Goal: Task Accomplishment & Management: Use online tool/utility

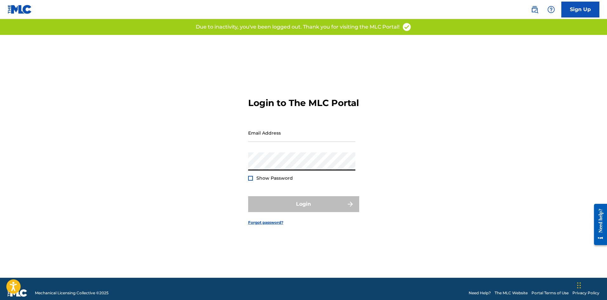
type input "[PERSON_NAME][EMAIL_ADDRESS][DOMAIN_NAME]"
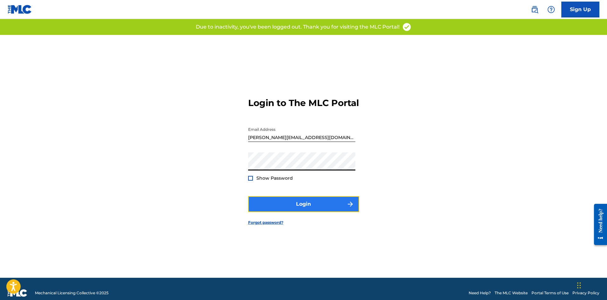
click at [310, 208] on button "Login" at bounding box center [303, 204] width 111 height 16
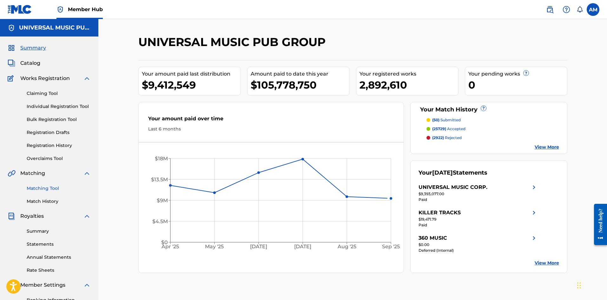
click at [44, 187] on link "Matching Tool" at bounding box center [59, 188] width 64 height 7
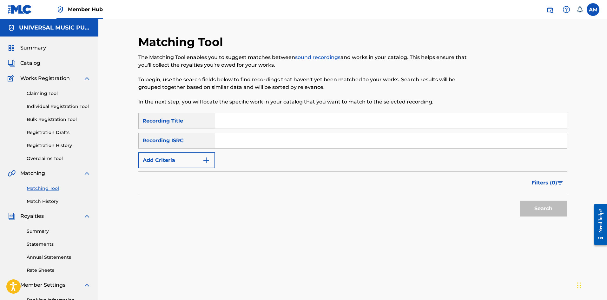
click at [238, 141] on input "Search Form" at bounding box center [391, 140] width 352 height 15
paste input "GX8KD2302733"
click at [524, 202] on button "Search" at bounding box center [543, 208] width 48 height 16
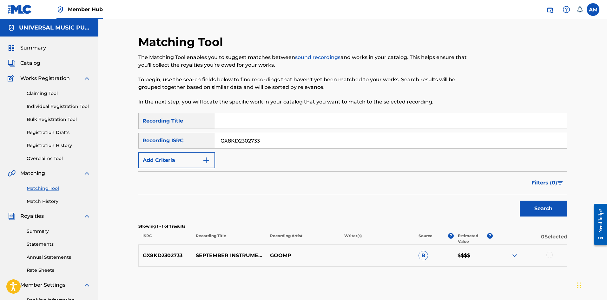
click at [548, 254] on div at bounding box center [549, 254] width 6 height 6
drag, startPoint x: 266, startPoint y: 138, endPoint x: 140, endPoint y: 137, distance: 125.9
click at [140, 137] on div "SearchWithCriteria309482a5-f8bc-4274-aadf-aa5c61cbec7b Recording ISRC GX8KD2302…" at bounding box center [352, 141] width 429 height 16
paste input "35237"
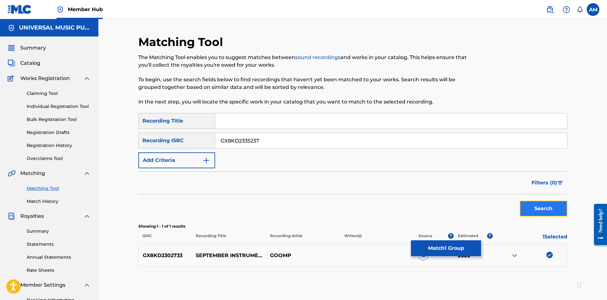
click at [545, 210] on button "Search" at bounding box center [543, 208] width 48 height 16
click at [549, 253] on div at bounding box center [549, 254] width 6 height 6
drag, startPoint x: 284, startPoint y: 138, endPoint x: 256, endPoint y: 160, distance: 35.5
click at [121, 143] on div "Matching Tool The Matching Tool enables you to suggest matches between sound re…" at bounding box center [352, 184] width 508 height 331
paste input "QZL382318251"
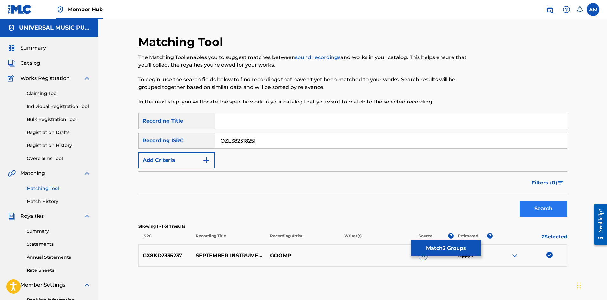
type input "QZL382318251"
click at [542, 205] on button "Search" at bounding box center [543, 208] width 48 height 16
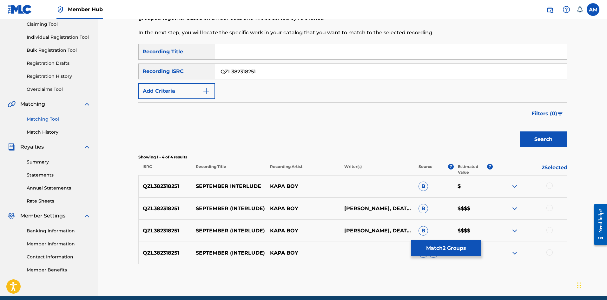
scroll to position [95, 0]
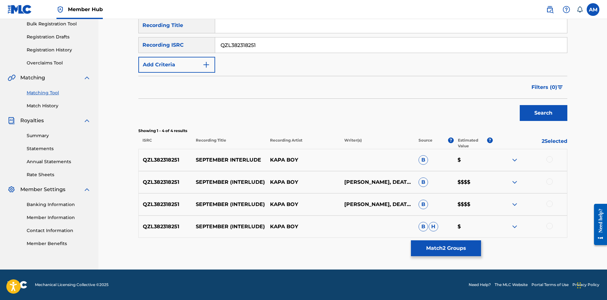
click at [549, 161] on div at bounding box center [549, 159] width 6 height 6
click at [549, 182] on div at bounding box center [549, 181] width 6 height 6
click at [549, 203] on div at bounding box center [549, 203] width 6 height 6
click at [549, 224] on div at bounding box center [549, 226] width 6 height 6
click at [458, 246] on button "Match 6 Groups" at bounding box center [446, 248] width 70 height 16
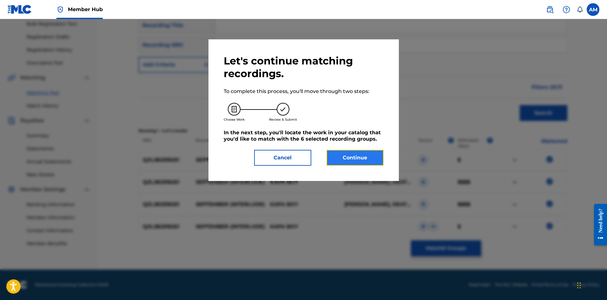
click at [359, 156] on button "Continue" at bounding box center [354, 158] width 57 height 16
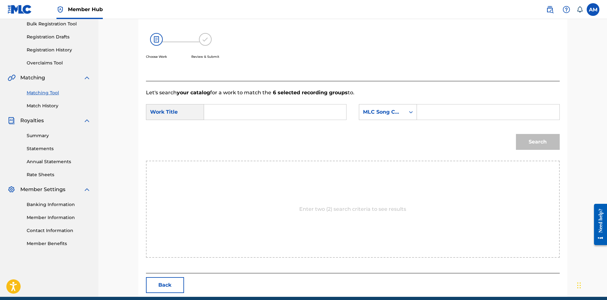
click at [439, 118] on input "Search Form" at bounding box center [487, 111] width 131 height 15
paste input "SC0E84"
type input "SC0E84"
click at [251, 120] on div "SearchWithCriteriacdfd4cfe-372a-46cd-9b44-aba236406c75 Work Title SearchWithCri…" at bounding box center [352, 114] width 413 height 20
click at [246, 115] on input "Search Form" at bounding box center [274, 111] width 131 height 15
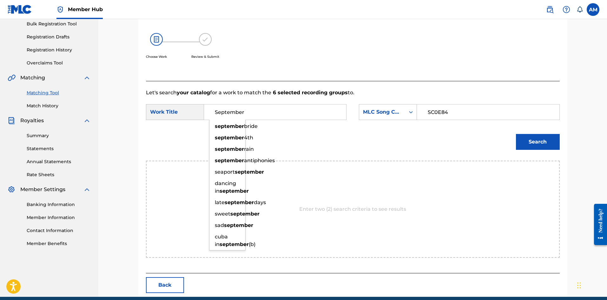
type input "September"
click at [516, 134] on button "Search" at bounding box center [538, 142] width 44 height 16
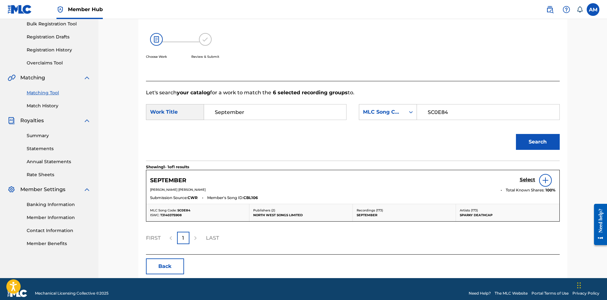
click at [546, 182] on img at bounding box center [545, 180] width 8 height 8
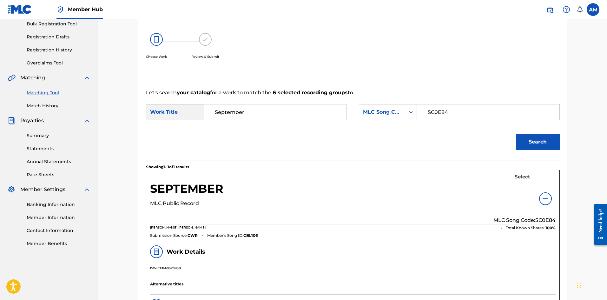
click at [522, 178] on h5 "Select" at bounding box center [522, 177] width 16 height 6
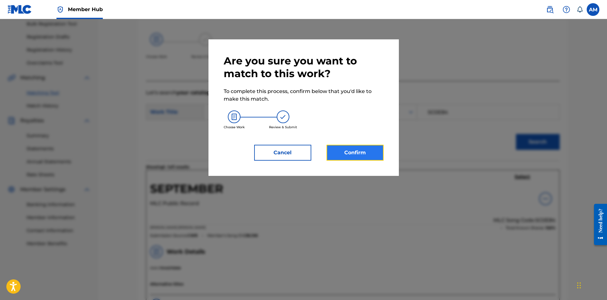
click at [375, 160] on button "Confirm" at bounding box center [354, 153] width 57 height 16
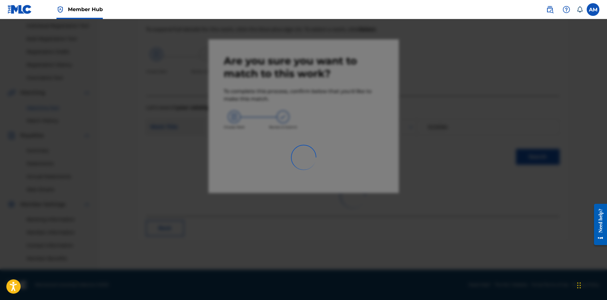
scroll to position [81, 0]
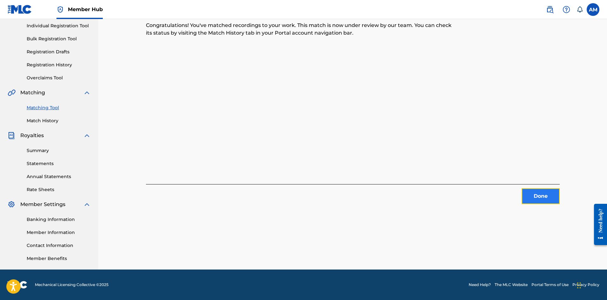
click at [542, 194] on button "Done" at bounding box center [540, 196] width 38 height 16
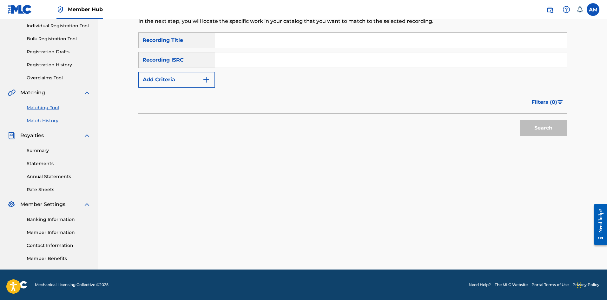
click at [49, 120] on link "Match History" at bounding box center [59, 120] width 64 height 7
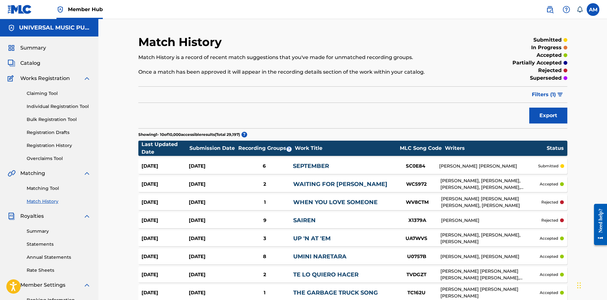
click at [292, 166] on div "6" at bounding box center [264, 165] width 57 height 7
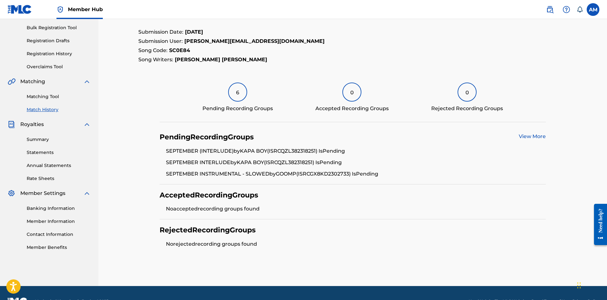
scroll to position [95, 0]
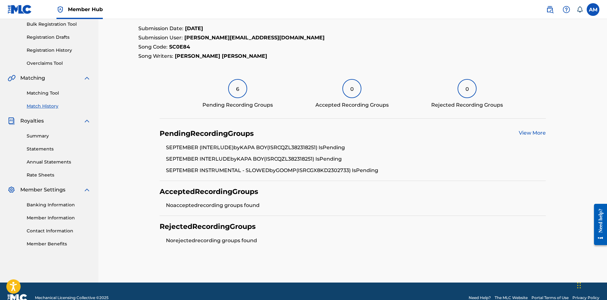
click at [536, 133] on link "View More" at bounding box center [531, 133] width 27 height 6
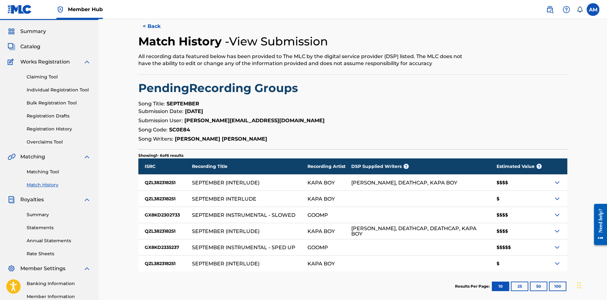
scroll to position [32, 0]
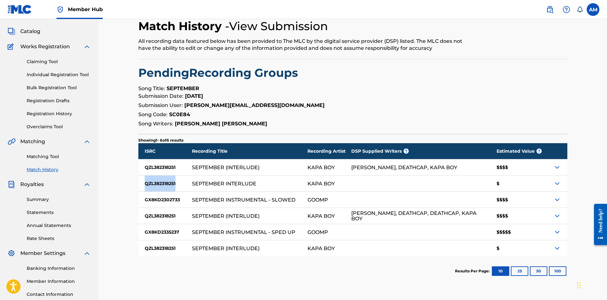
drag, startPoint x: 168, startPoint y: 184, endPoint x: 143, endPoint y: 185, distance: 25.1
click at [143, 185] on div "QZL382318251" at bounding box center [165, 183] width 54 height 16
drag, startPoint x: 180, startPoint y: 198, endPoint x: 145, endPoint y: 198, distance: 35.2
click at [145, 198] on div "GX8KD2302733" at bounding box center [165, 200] width 54 height 16
copy div "GX8KD2302733"
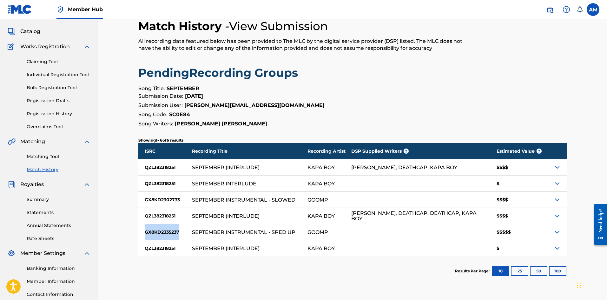
drag, startPoint x: 183, startPoint y: 233, endPoint x: 145, endPoint y: 231, distance: 37.8
click at [145, 231] on div "GX8KD2335237" at bounding box center [165, 232] width 54 height 16
copy div "GX8KD2335237"
drag, startPoint x: 191, startPoint y: 114, endPoint x: 168, endPoint y: 113, distance: 23.2
click at [168, 113] on p "Song Code: SC0E84" at bounding box center [352, 115] width 429 height 8
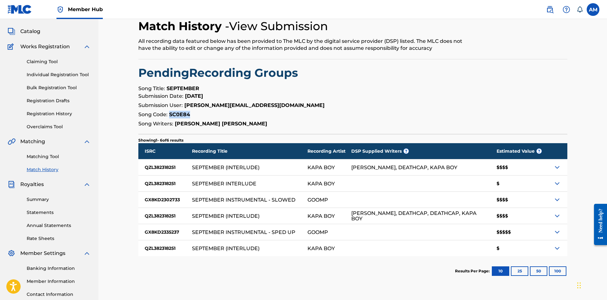
copy strong "SC0E84"
